Goal: Information Seeking & Learning: Understand process/instructions

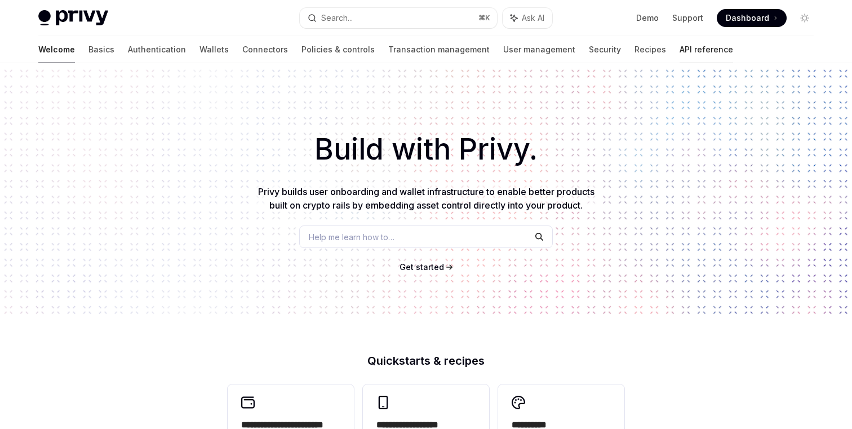
click at [680, 47] on link "API reference" at bounding box center [707, 49] width 54 height 27
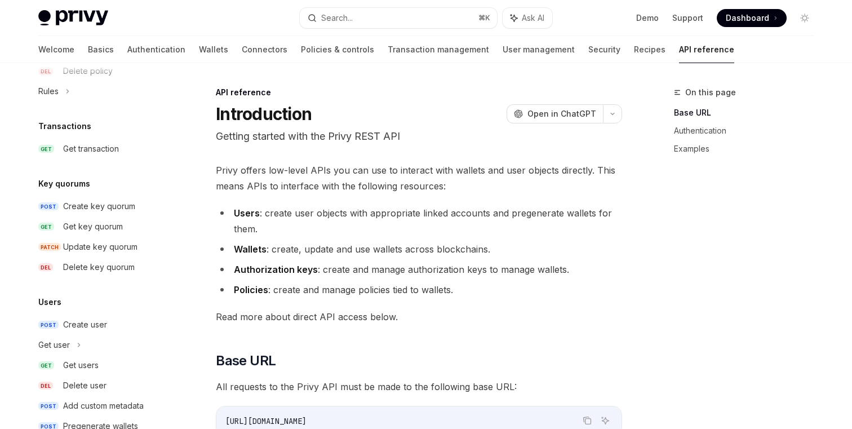
scroll to position [736, 0]
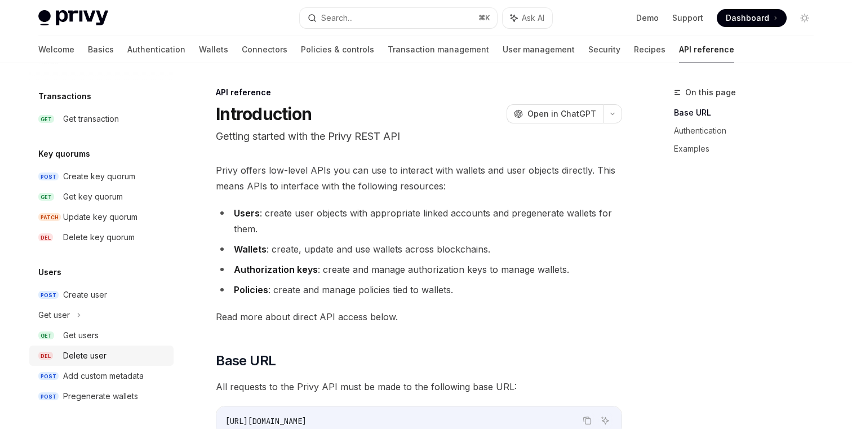
click at [81, 355] on div "Delete user" at bounding box center [84, 356] width 43 height 14
type textarea "*"
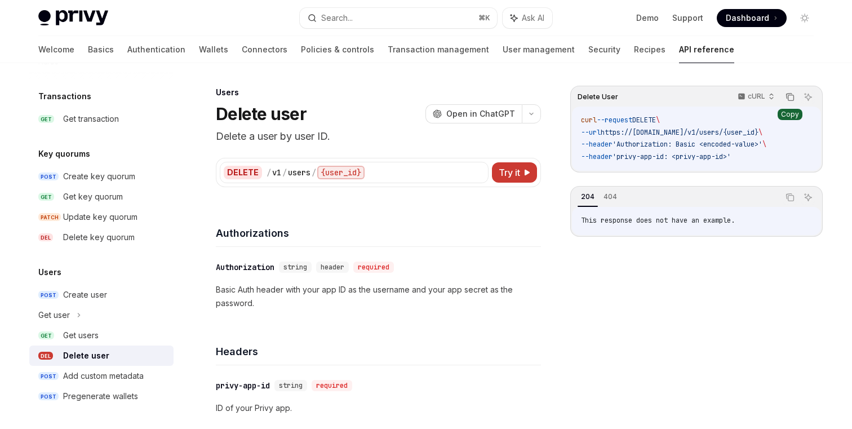
click at [790, 95] on icon "Copy the contents from the code block" at bounding box center [790, 96] width 9 height 9
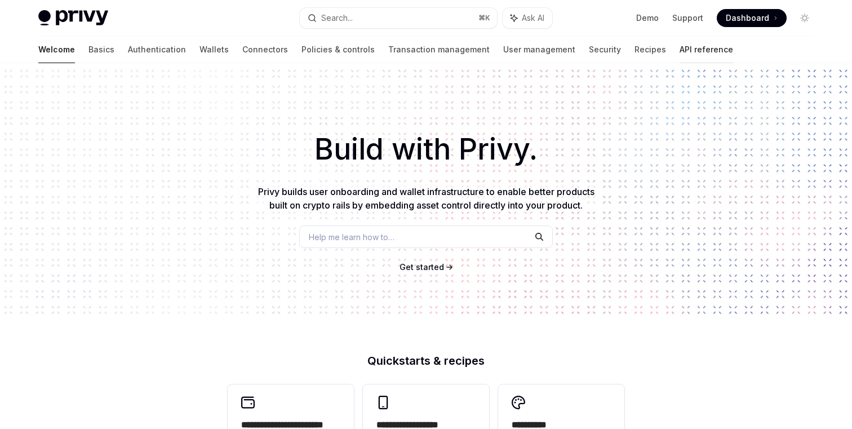
click at [680, 46] on link "API reference" at bounding box center [707, 49] width 54 height 27
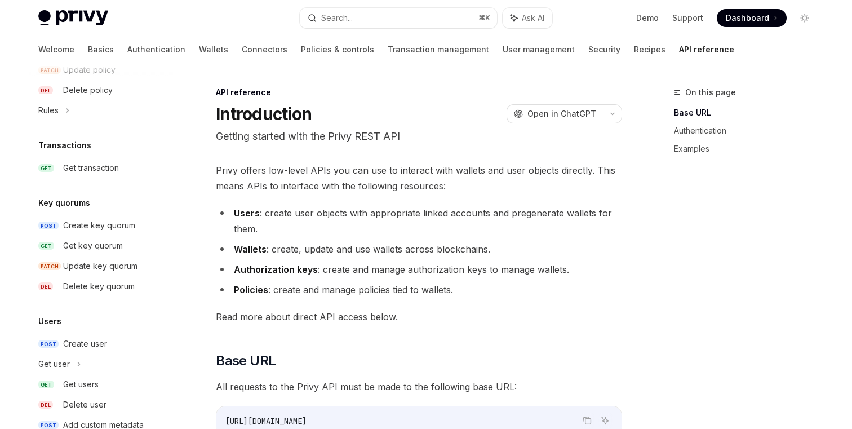
scroll to position [736, 0]
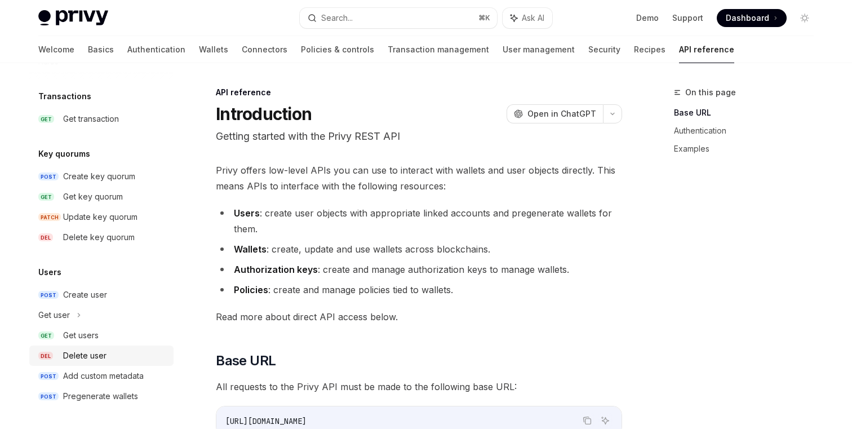
click at [82, 350] on div "Delete user" at bounding box center [84, 356] width 43 height 14
type textarea "*"
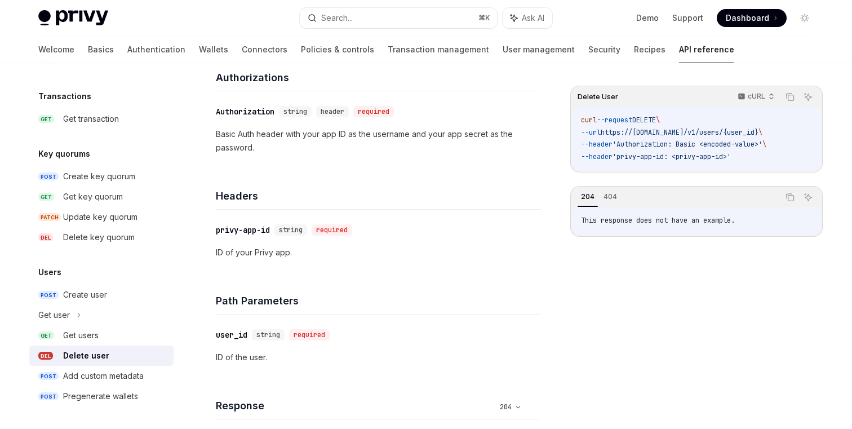
scroll to position [300, 0]
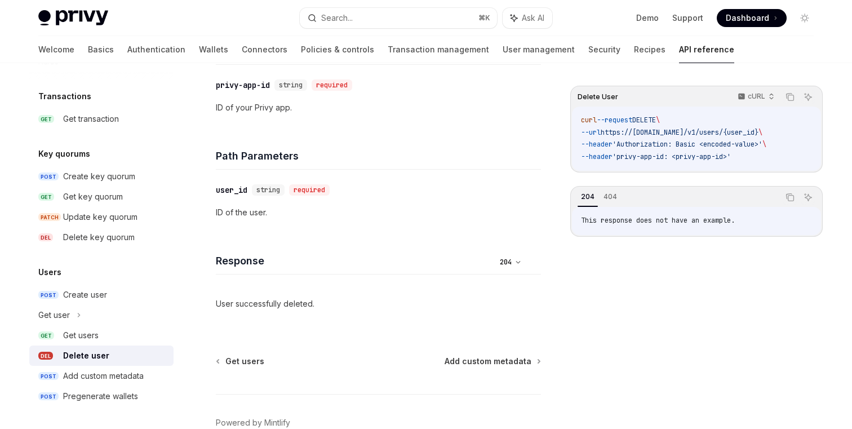
click at [520, 257] on select "*** ***" at bounding box center [511, 262] width 30 height 11
